Goal: Transaction & Acquisition: Download file/media

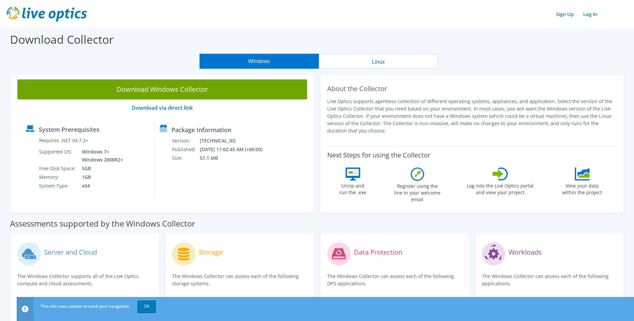
click at [462, 118] on p "Live Optics supports agentless collection of different operating systems, appli…" at bounding box center [472, 116] width 290 height 37
click at [596, 13] on link "Log In" at bounding box center [590, 14] width 21 height 10
drag, startPoint x: 359, startPoint y: 123, endPoint x: 589, endPoint y: 138, distance: 230.8
click at [589, 138] on div "About the Collector Live Optics supports agentless collection of different oper…" at bounding box center [472, 110] width 290 height 60
click at [414, 129] on p "Live Optics supports agentless collection of different operating systems, appli…" at bounding box center [472, 116] width 290 height 37
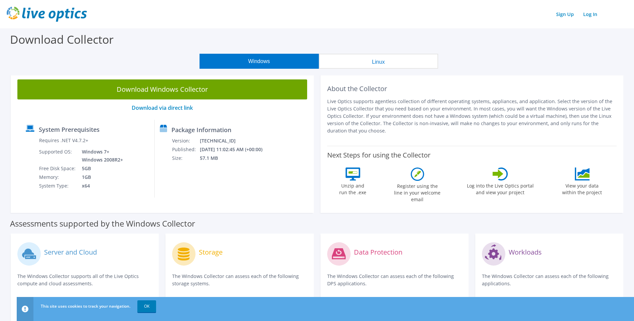
click at [419, 33] on div "Download Collector" at bounding box center [316, 40] width 627 height 25
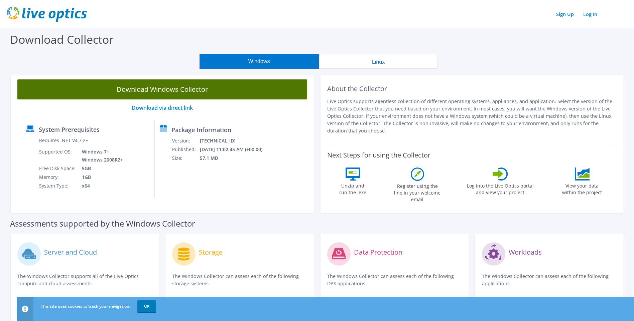
click at [229, 94] on link "Download Windows Collector" at bounding box center [162, 90] width 290 height 20
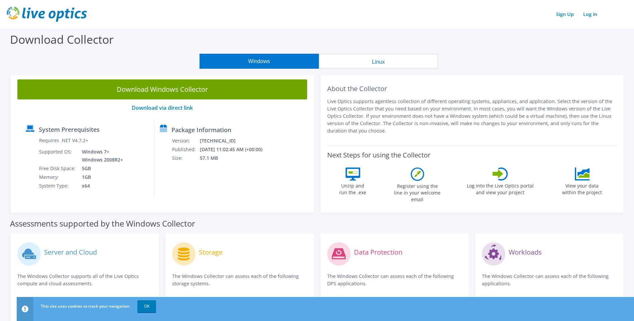
drag, startPoint x: 522, startPoint y: 42, endPoint x: 472, endPoint y: 25, distance: 52.9
click at [472, 25] on header "Sign Up Log In" at bounding box center [317, 14] width 634 height 28
drag, startPoint x: 605, startPoint y: 0, endPoint x: 481, endPoint y: 32, distance: 128.3
click at [481, 32] on div "Download Collector" at bounding box center [316, 40] width 627 height 25
click at [513, 40] on div "Download Collector" at bounding box center [316, 40] width 627 height 25
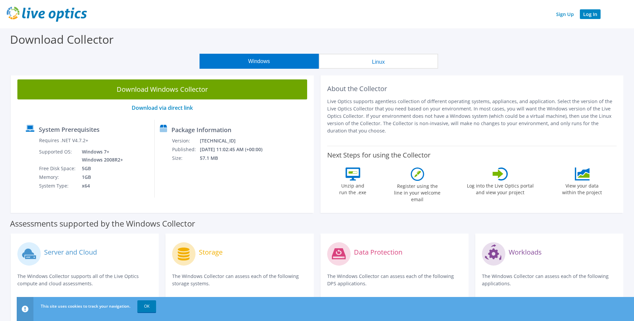
click at [589, 15] on link "Log In" at bounding box center [590, 14] width 21 height 10
click at [585, 14] on link "Log In" at bounding box center [590, 14] width 21 height 10
click at [589, 15] on link "Log In" at bounding box center [590, 14] width 21 height 10
